Goal: Navigation & Orientation: Find specific page/section

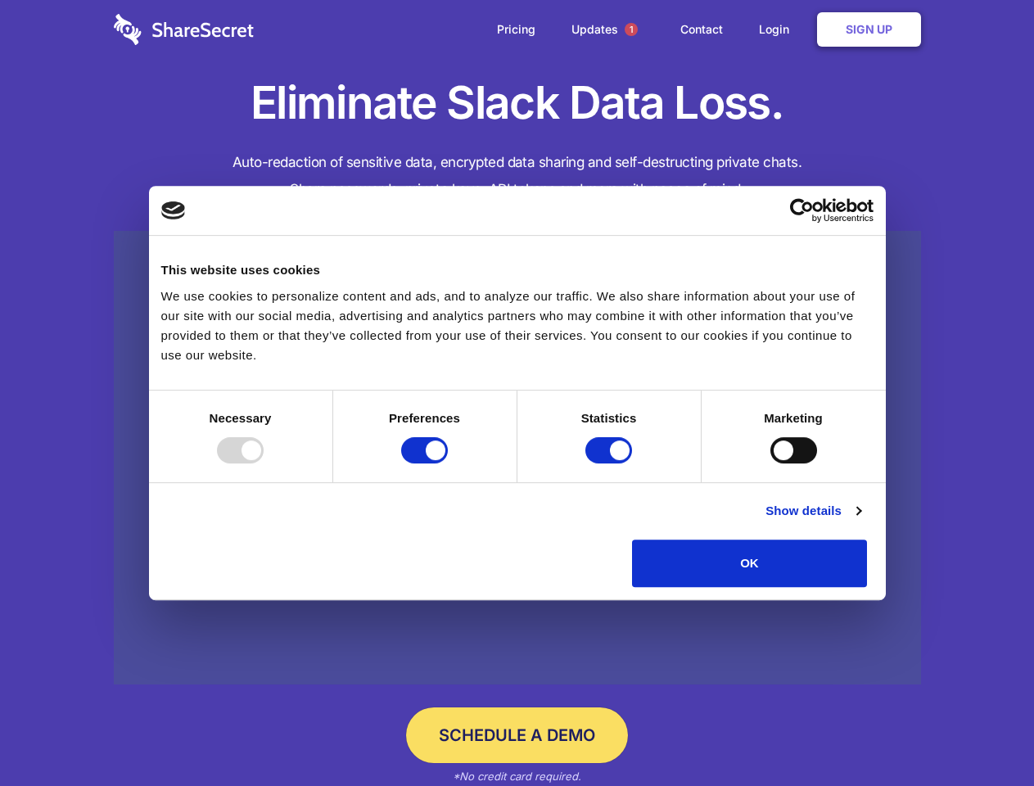
click at [264, 463] on div at bounding box center [240, 450] width 47 height 26
click at [448, 463] on input "Preferences" at bounding box center [424, 450] width 47 height 26
checkbox input "false"
click at [611, 463] on input "Statistics" at bounding box center [608, 450] width 47 height 26
checkbox input "false"
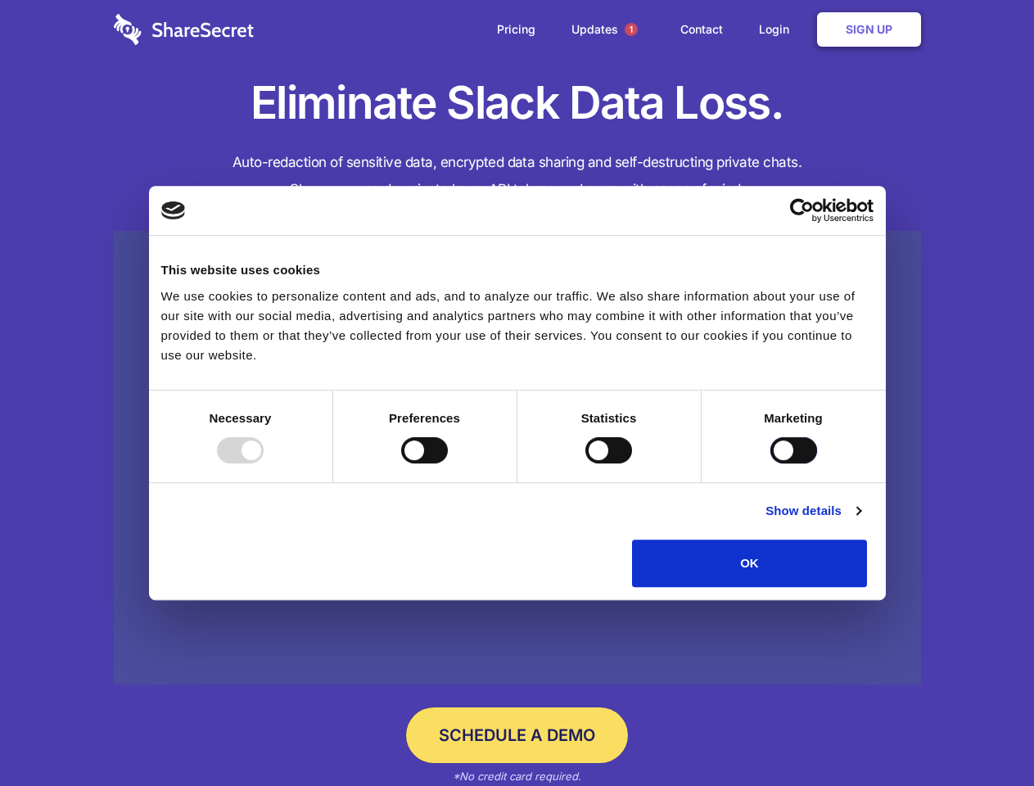
click at [770, 463] on input "Marketing" at bounding box center [793, 450] width 47 height 26
checkbox input "true"
click at [860, 521] on link "Show details" at bounding box center [813, 511] width 95 height 20
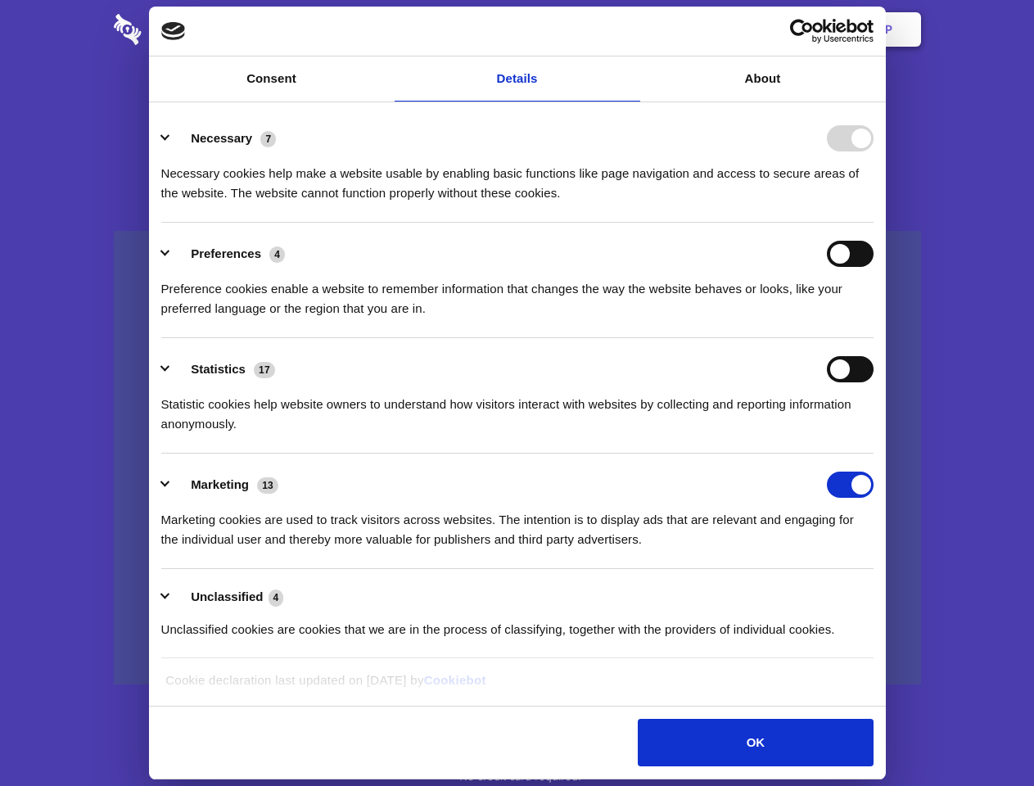
click at [874, 223] on li "Necessary 7 Necessary cookies help make a website usable by enabling basic func…" at bounding box center [517, 164] width 712 height 115
click at [630, 29] on span "1" at bounding box center [631, 29] width 13 height 13
